Goal: Task Accomplishment & Management: Use online tool/utility

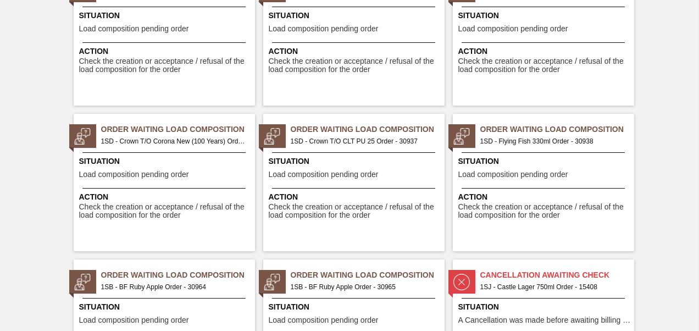
scroll to position [705, 0]
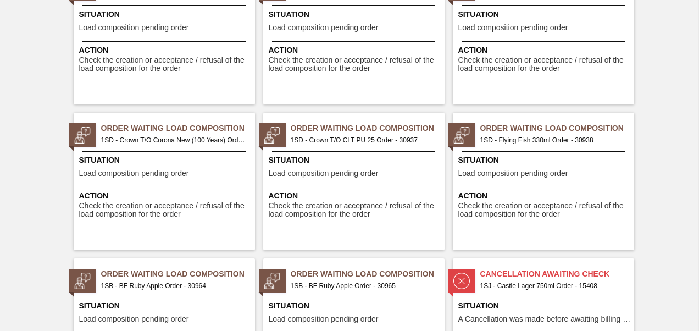
click at [192, 280] on span "1SB - BF Ruby Apple Order - 30964" at bounding box center [173, 286] width 145 height 12
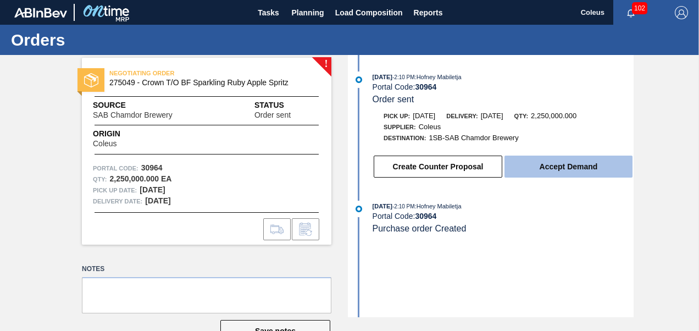
click at [587, 165] on button "Accept Demand" at bounding box center [568, 166] width 128 height 22
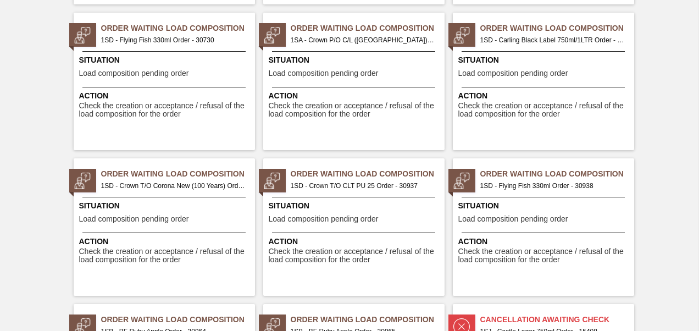
scroll to position [681, 0]
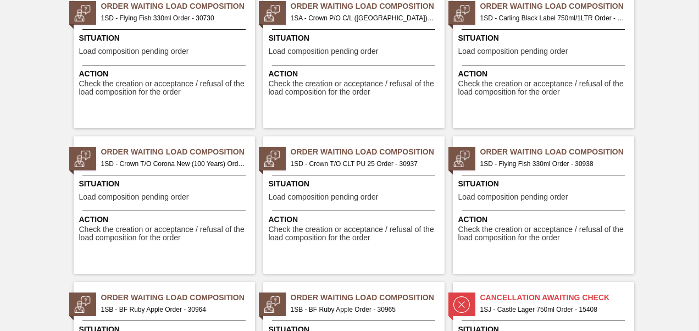
click at [373, 303] on span "1SB - BF Ruby Apple Order - 30965" at bounding box center [363, 309] width 145 height 12
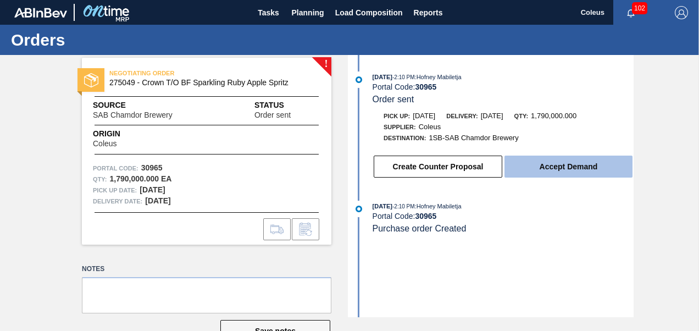
click at [563, 177] on button "Accept Demand" at bounding box center [568, 166] width 128 height 22
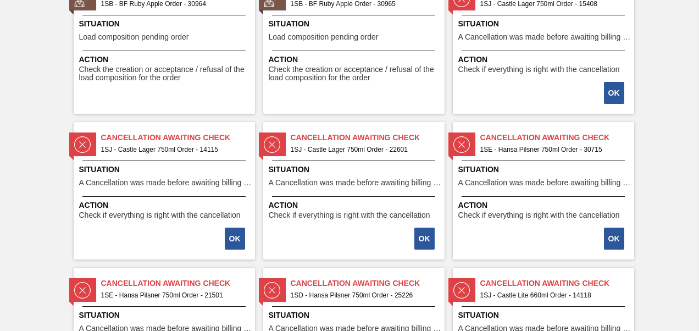
scroll to position [989, 0]
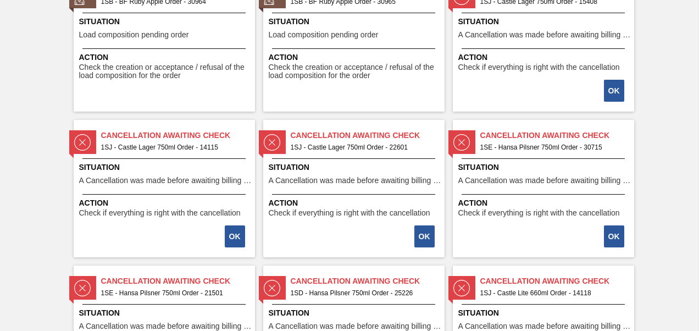
click at [179, 30] on div "Situation Load composition pending order" at bounding box center [165, 29] width 173 height 27
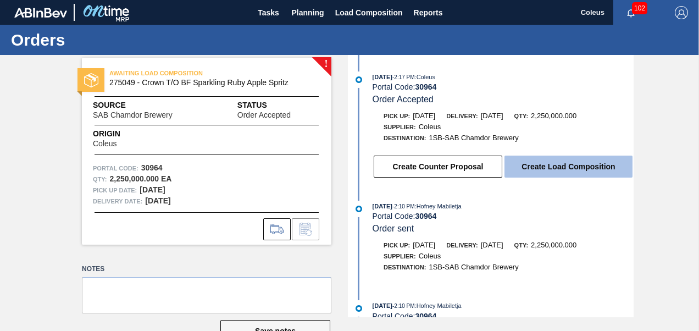
click at [516, 169] on button "Create Load Composition" at bounding box center [568, 166] width 128 height 22
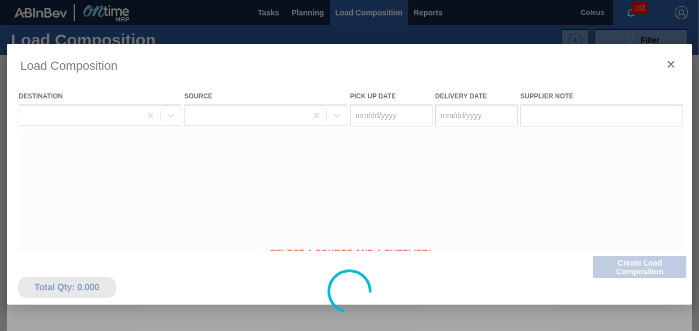
type Date "[DATE]"
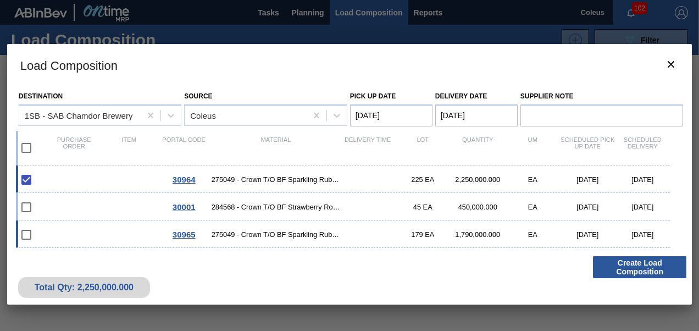
click at [155, 229] on div "30965 275049 - Crown T/O BF Sparkling Ruby Apple Spritz 179 EA 1,790,000.000 EA…" at bounding box center [343, 233] width 654 height 27
click at [622, 267] on button "Create Load Composition" at bounding box center [639, 267] width 93 height 22
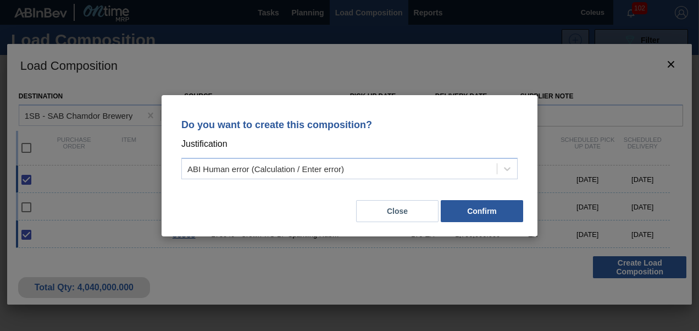
click at [471, 225] on div "Do you want to create this composition? Justification ABI Human error (Calculat…" at bounding box center [350, 165] width 376 height 141
drag, startPoint x: 471, startPoint y: 225, endPoint x: 472, endPoint y: 215, distance: 9.4
click at [472, 215] on button "Confirm" at bounding box center [482, 211] width 82 height 22
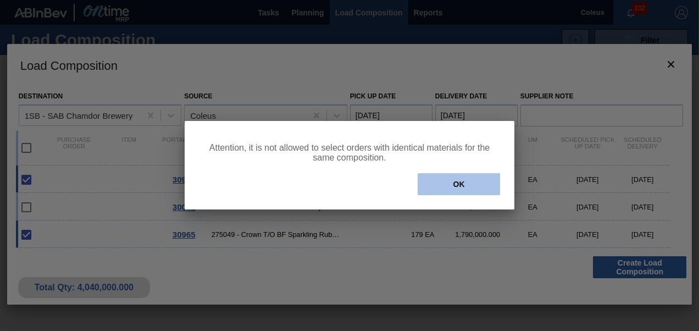
click at [459, 187] on button "OK" at bounding box center [459, 184] width 82 height 22
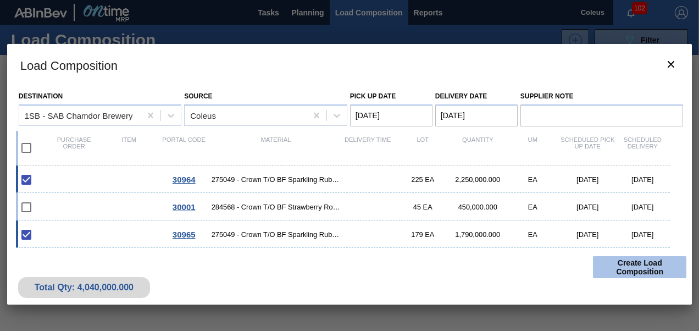
click at [620, 276] on button "Create Load Composition" at bounding box center [639, 267] width 93 height 22
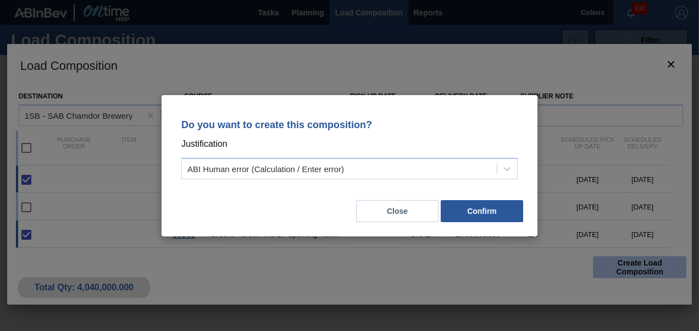
click at [620, 276] on div "Do you want to create this composition? Justification ABI Human error (Calculat…" at bounding box center [349, 165] width 699 height 331
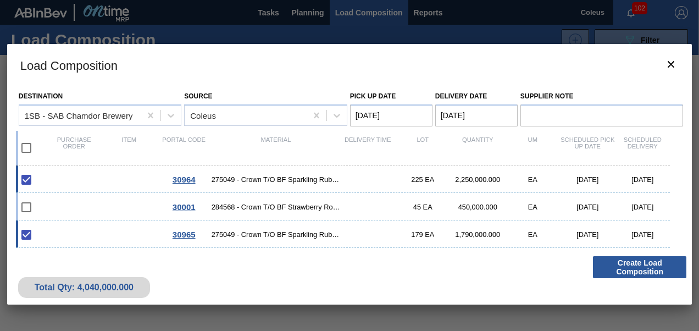
drag, startPoint x: 620, startPoint y: 276, endPoint x: 575, endPoint y: 259, distance: 48.4
click at [575, 259] on div "Total Qty: 4,040,000.000 Create Load Composition" at bounding box center [349, 278] width 685 height 54
click at [31, 234] on input "checkbox" at bounding box center [26, 234] width 23 height 23
click at [23, 241] on input "checkbox" at bounding box center [26, 234] width 23 height 23
click at [71, 237] on div "30965 275049 - Crown T/O BF Sparkling Ruby Apple Spritz 179 EA 1,790,000.000 EA…" at bounding box center [343, 233] width 654 height 27
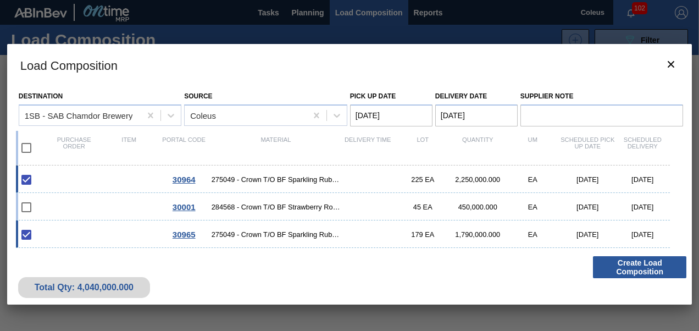
checkbox input "false"
click at [645, 274] on button "Create Load Composition" at bounding box center [639, 267] width 93 height 22
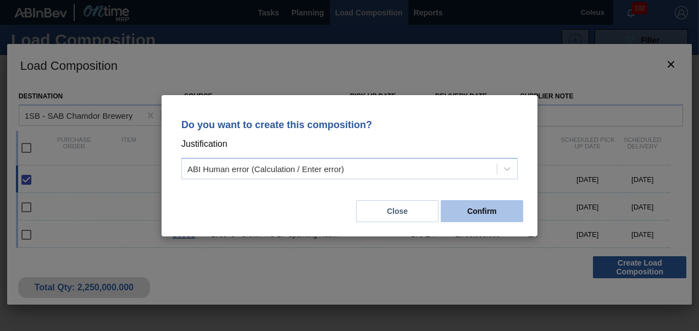
click at [451, 213] on button "Confirm" at bounding box center [482, 211] width 82 height 22
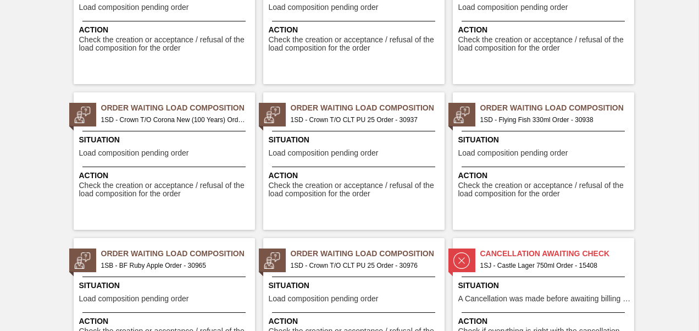
scroll to position [747, 0]
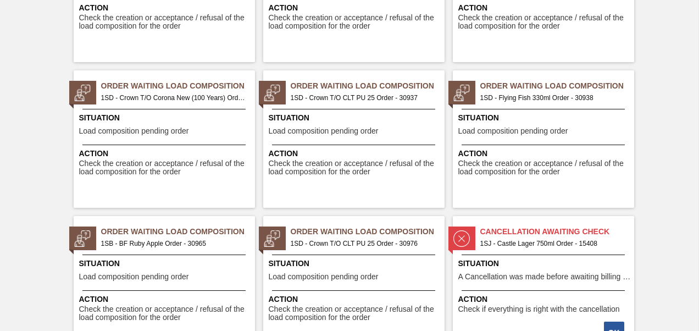
click at [407, 263] on span "Situation" at bounding box center [355, 264] width 173 height 12
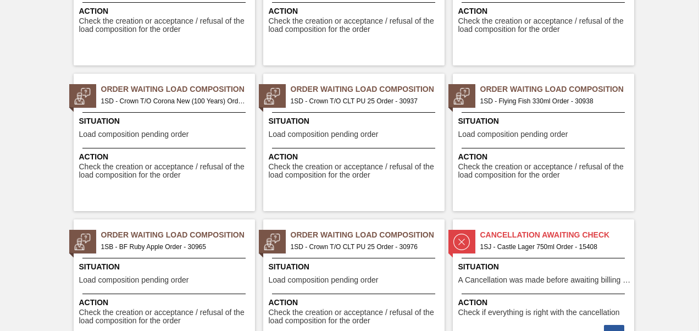
scroll to position [747, 0]
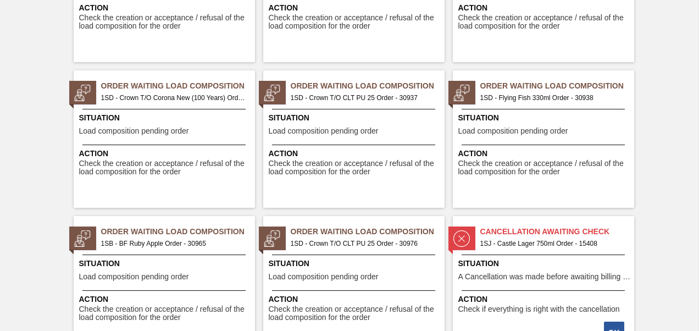
click at [191, 229] on span "Order Waiting Load Composition" at bounding box center [178, 232] width 154 height 12
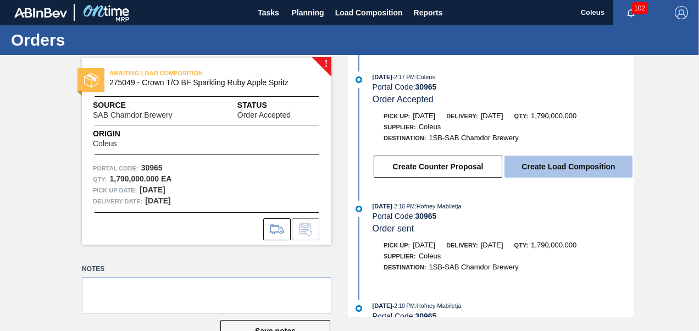
click at [588, 161] on button "Create Load Composition" at bounding box center [568, 166] width 128 height 22
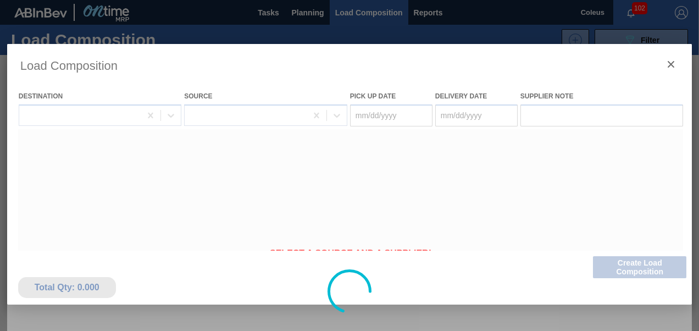
type Date "[DATE]"
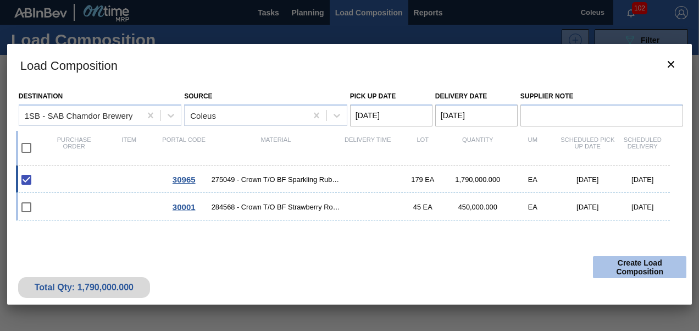
click at [644, 273] on button "Create Load Composition" at bounding box center [639, 267] width 93 height 22
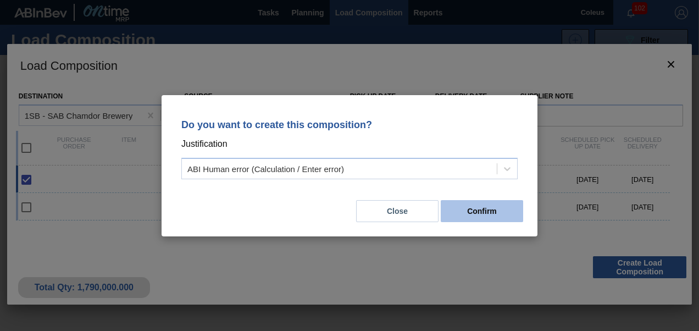
click at [510, 221] on button "Confirm" at bounding box center [482, 211] width 82 height 22
